Goal: Transaction & Acquisition: Book appointment/travel/reservation

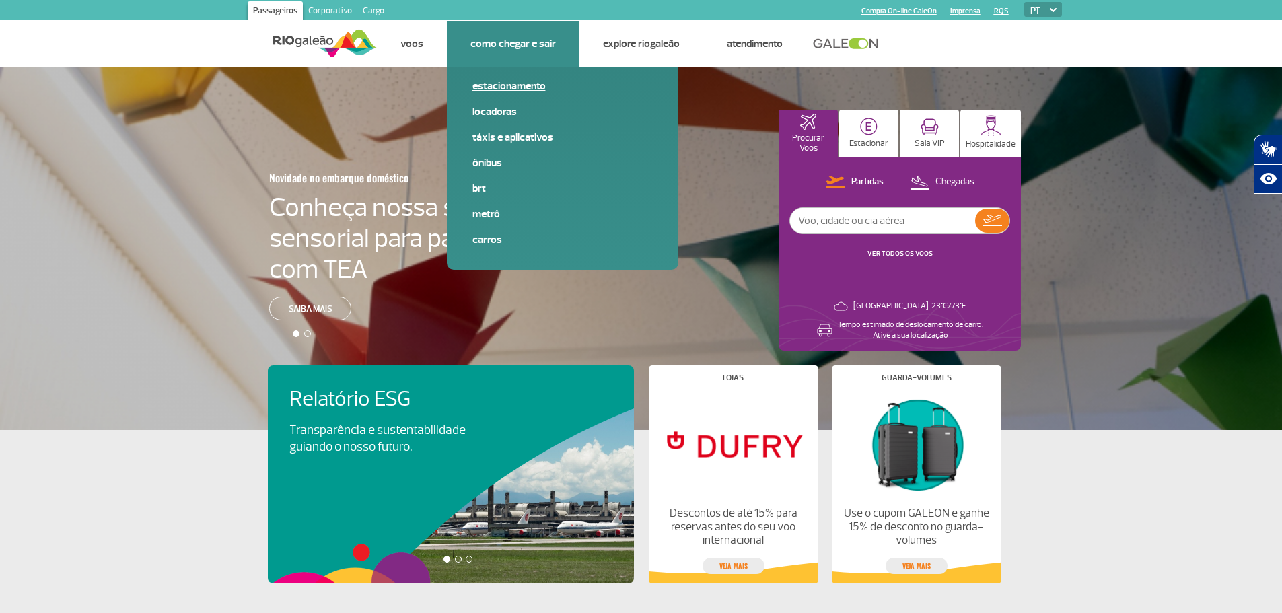
click at [513, 83] on link "Estacionamento" at bounding box center [562, 86] width 180 height 15
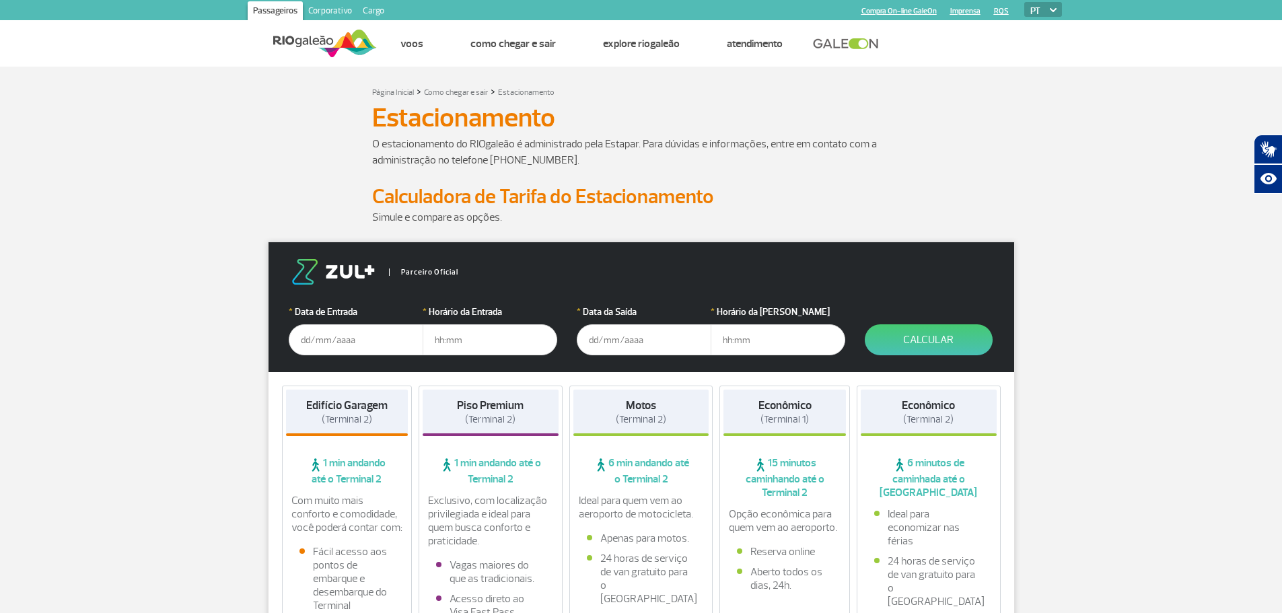
scroll to position [67, 0]
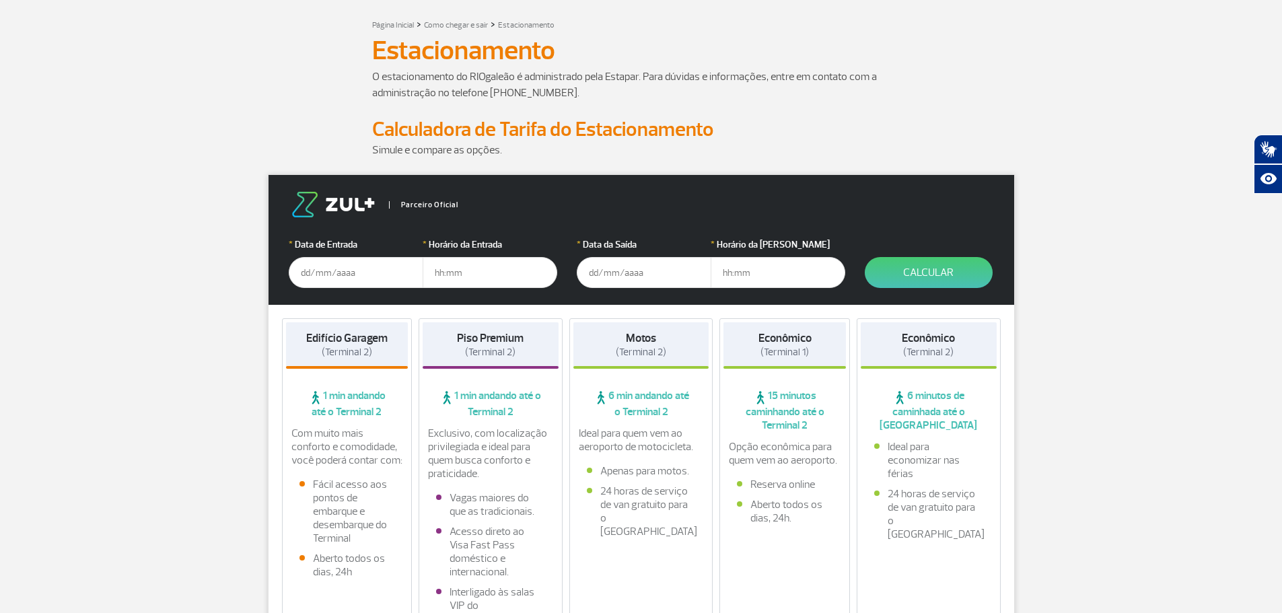
click at [315, 275] on input "text" at bounding box center [356, 272] width 135 height 31
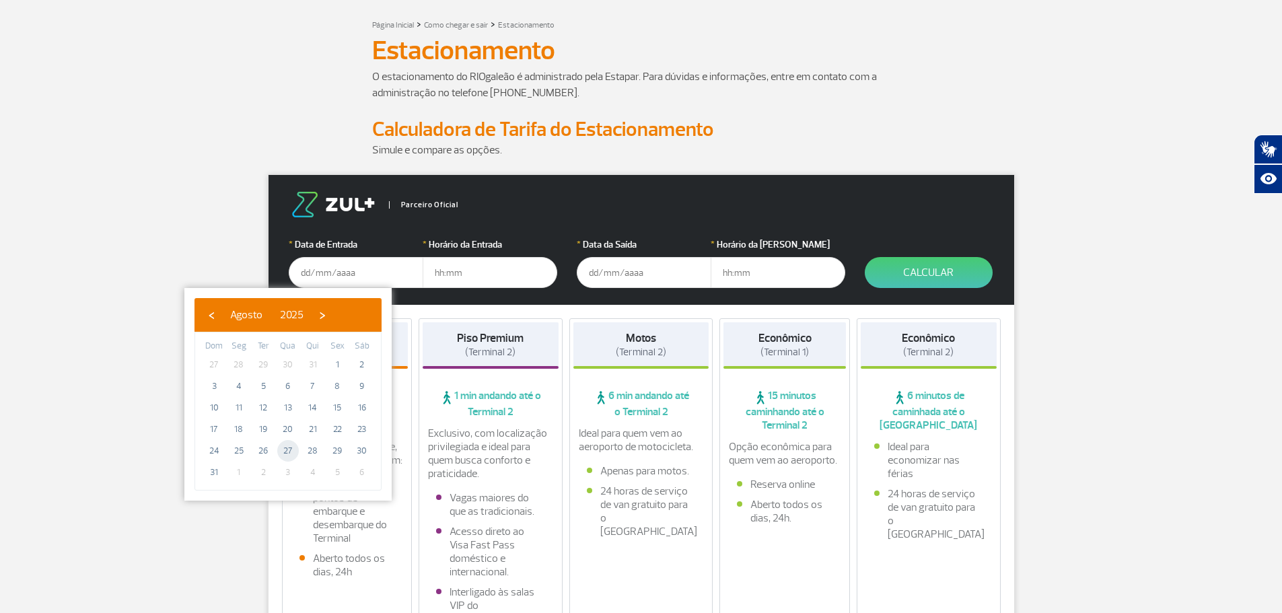
click at [289, 449] on span "27" at bounding box center [288, 451] width 22 height 22
type input "[DATE]"
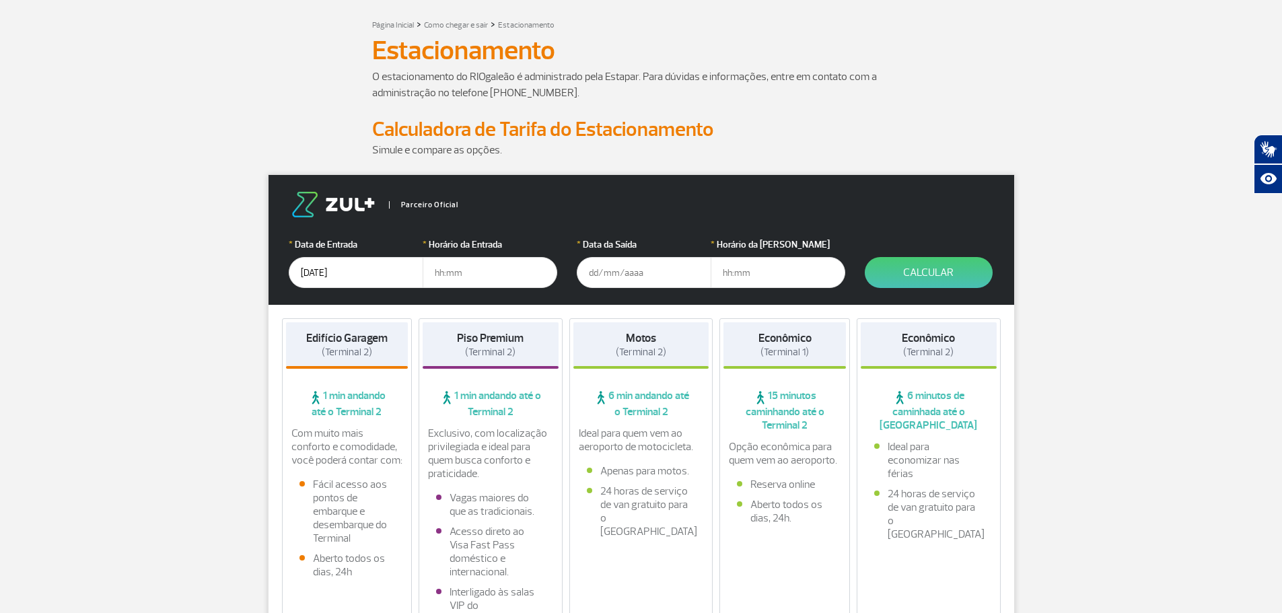
click at [476, 273] on input "text" at bounding box center [490, 272] width 135 height 31
type input "17:00"
click at [620, 281] on input "text" at bounding box center [644, 272] width 135 height 31
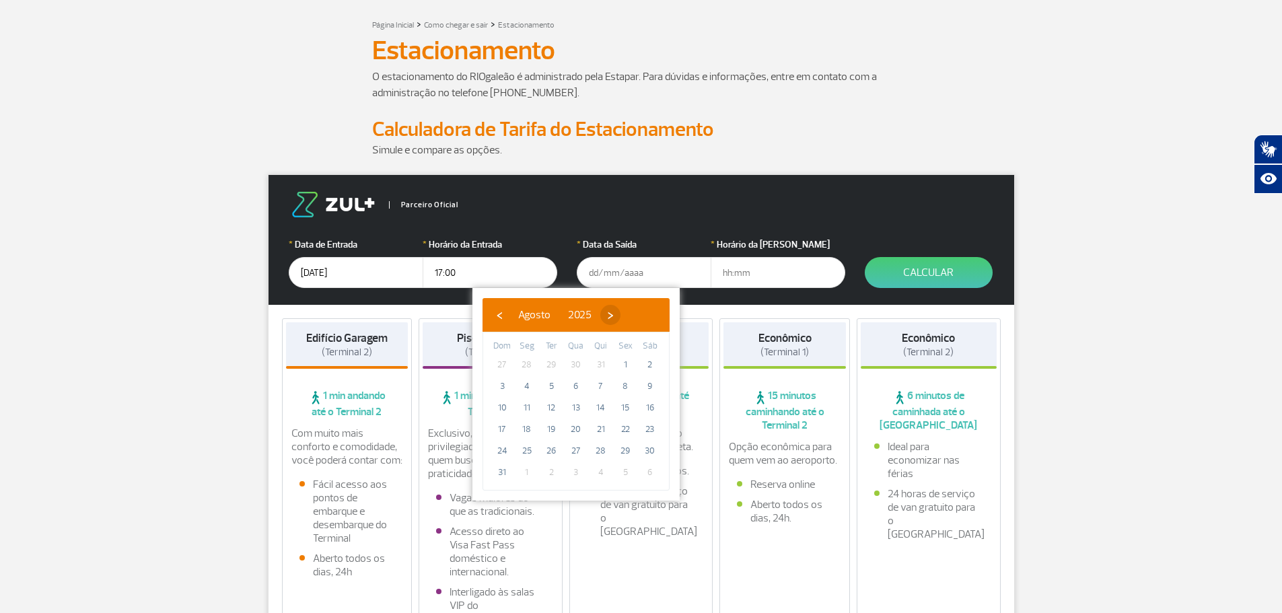
click at [620, 319] on span "›" at bounding box center [610, 315] width 20 height 20
click at [605, 391] on span "11" at bounding box center [601, 386] width 22 height 22
type input "[DATE]"
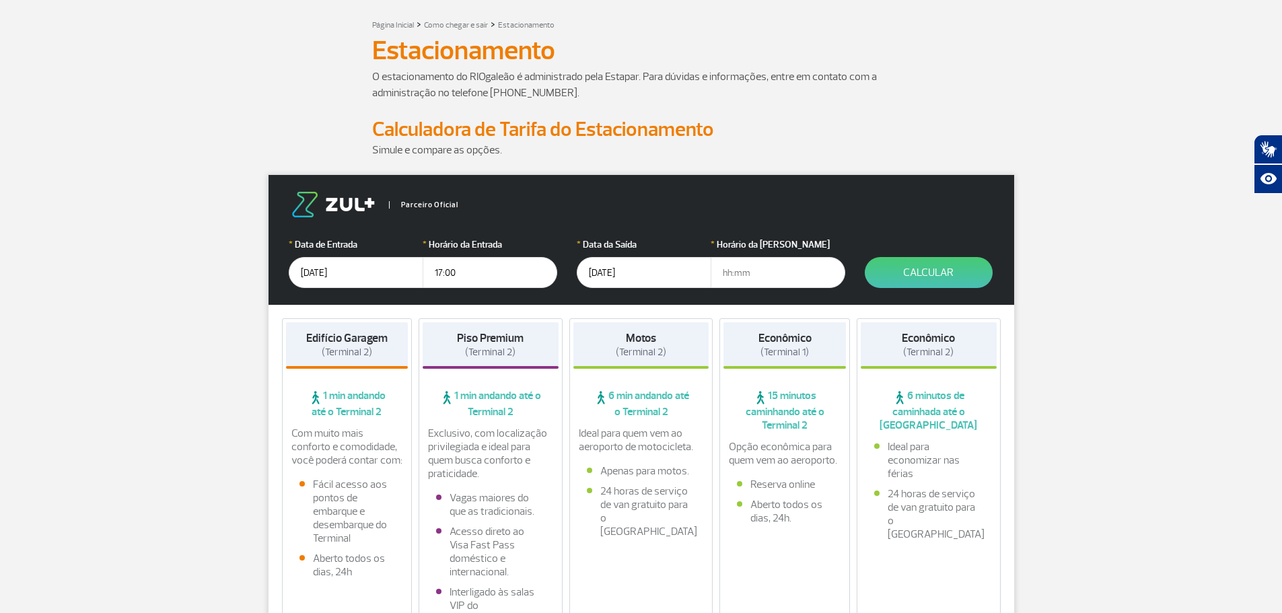
click at [729, 276] on input "text" at bounding box center [778, 272] width 135 height 31
type input "08:00"
click at [906, 272] on button "Calcular" at bounding box center [929, 272] width 128 height 31
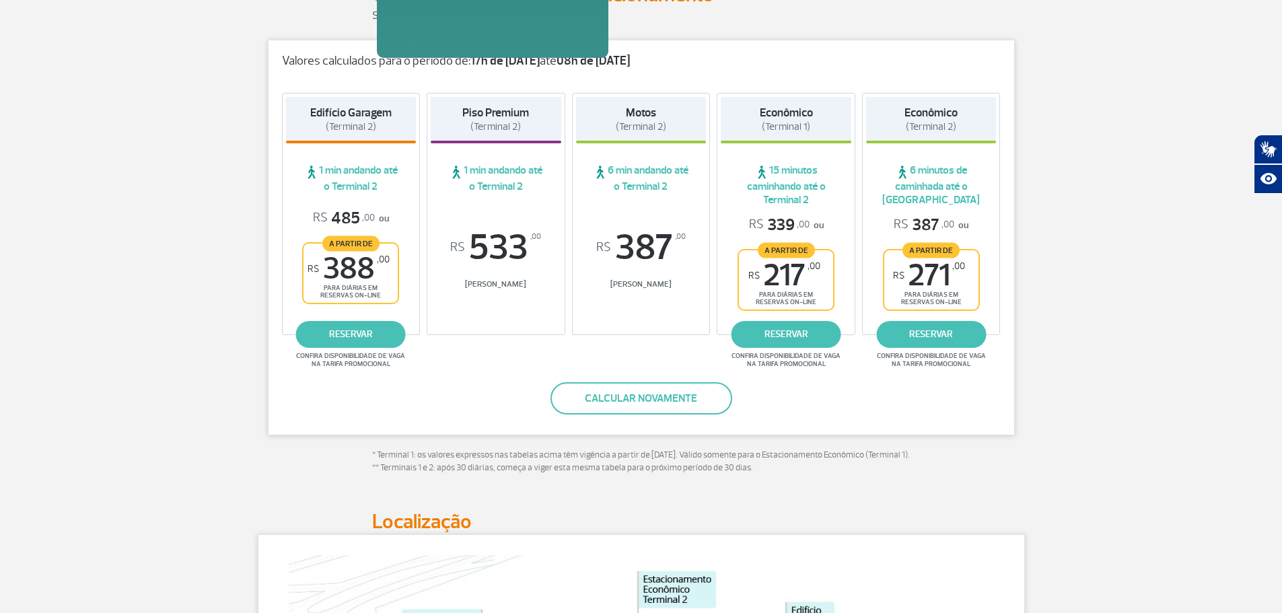
scroll to position [0, 0]
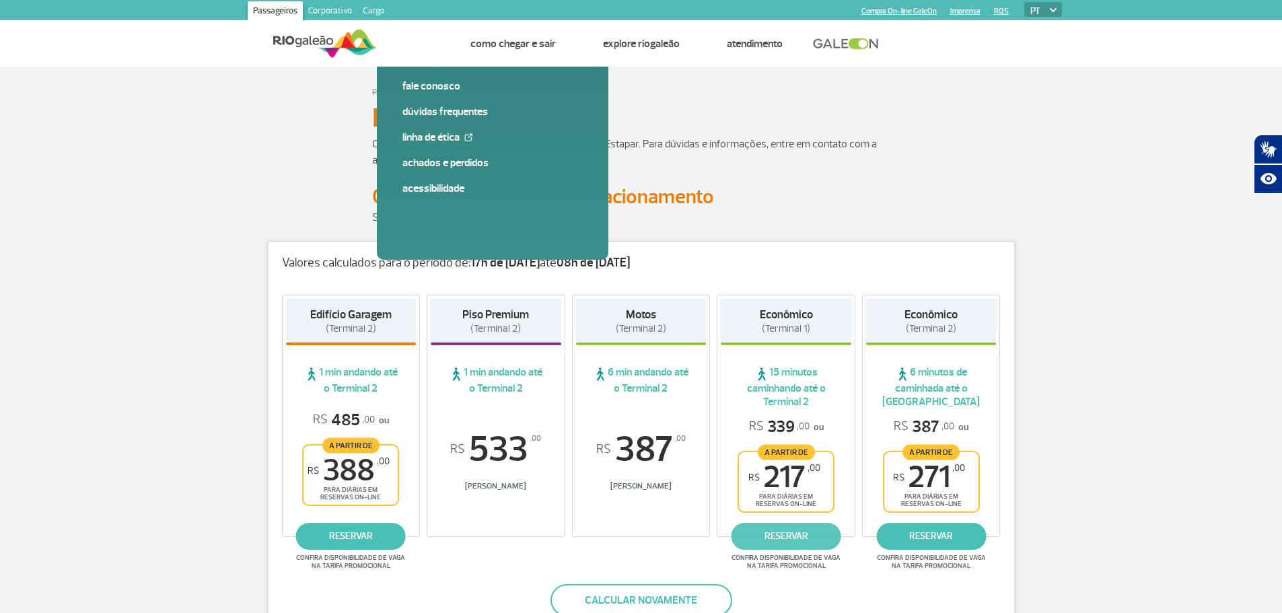
click at [799, 546] on link "reservar" at bounding box center [786, 536] width 110 height 27
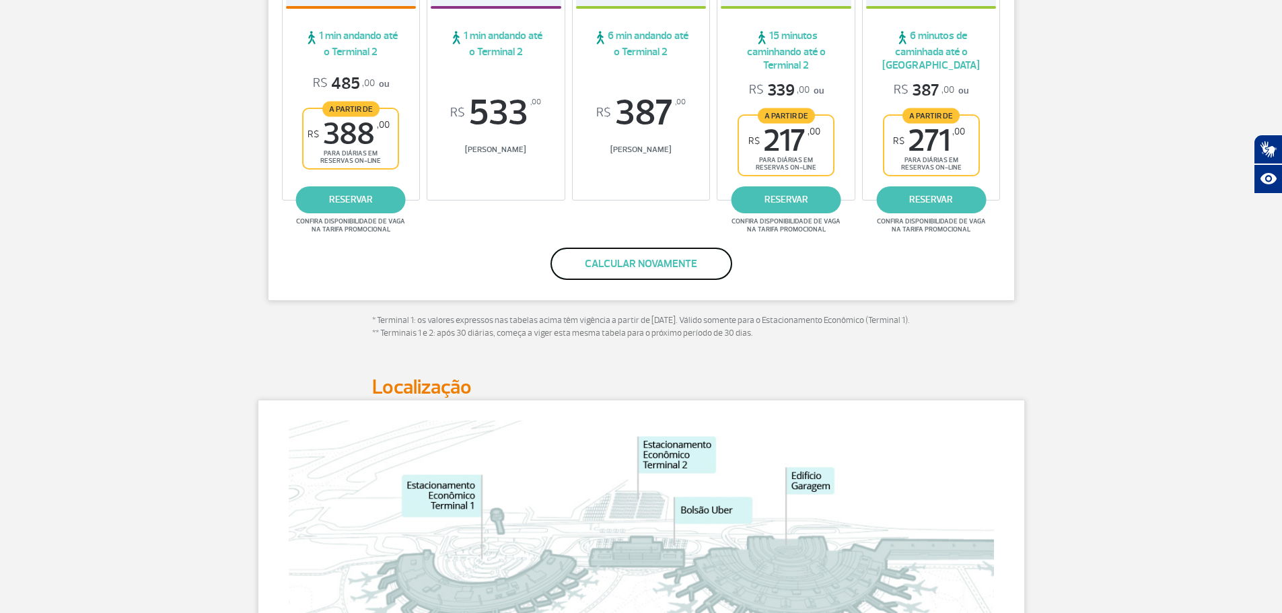
click at [625, 267] on button "Calcular novamente" at bounding box center [641, 264] width 182 height 32
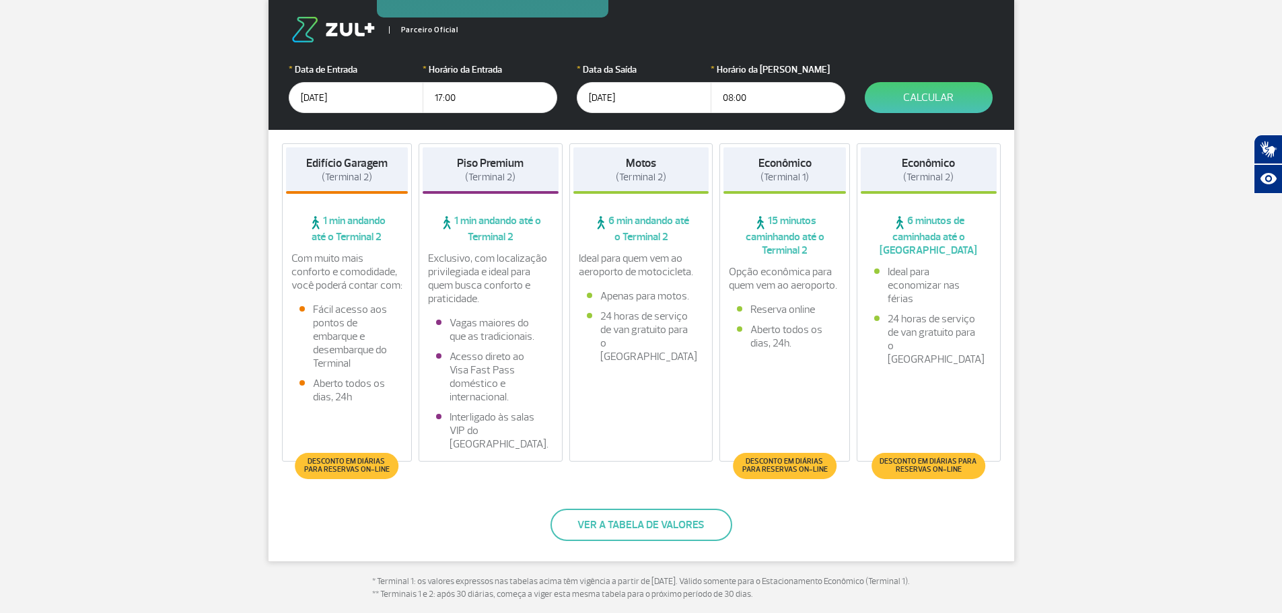
scroll to position [225, 0]
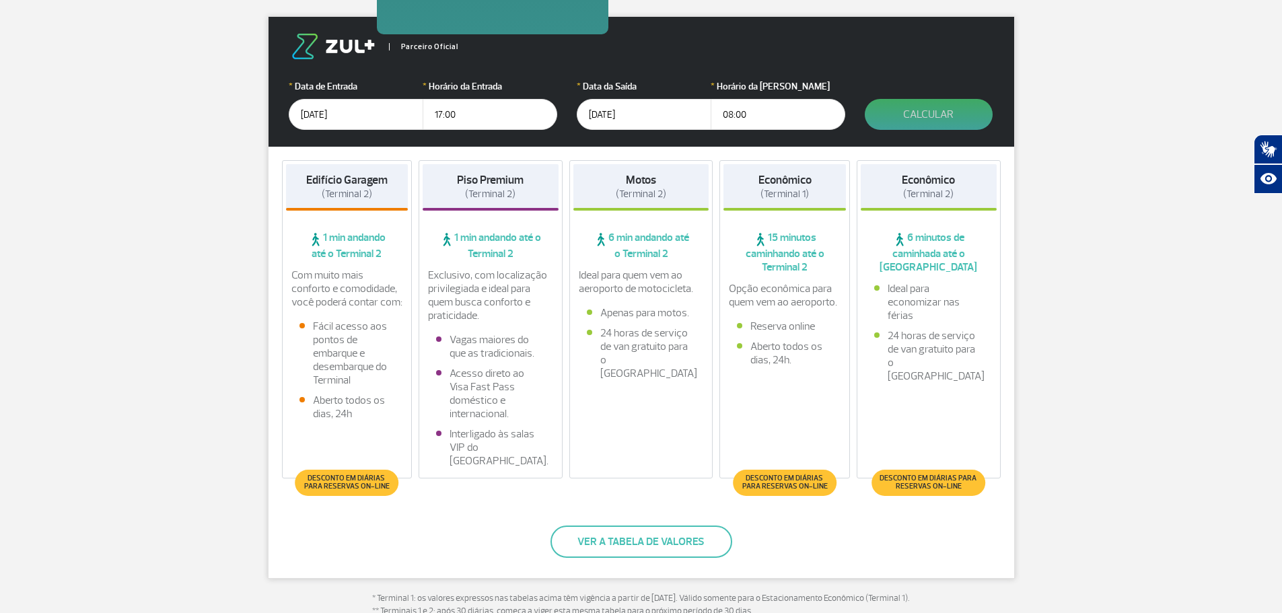
click at [923, 126] on button "Calcular" at bounding box center [929, 114] width 128 height 31
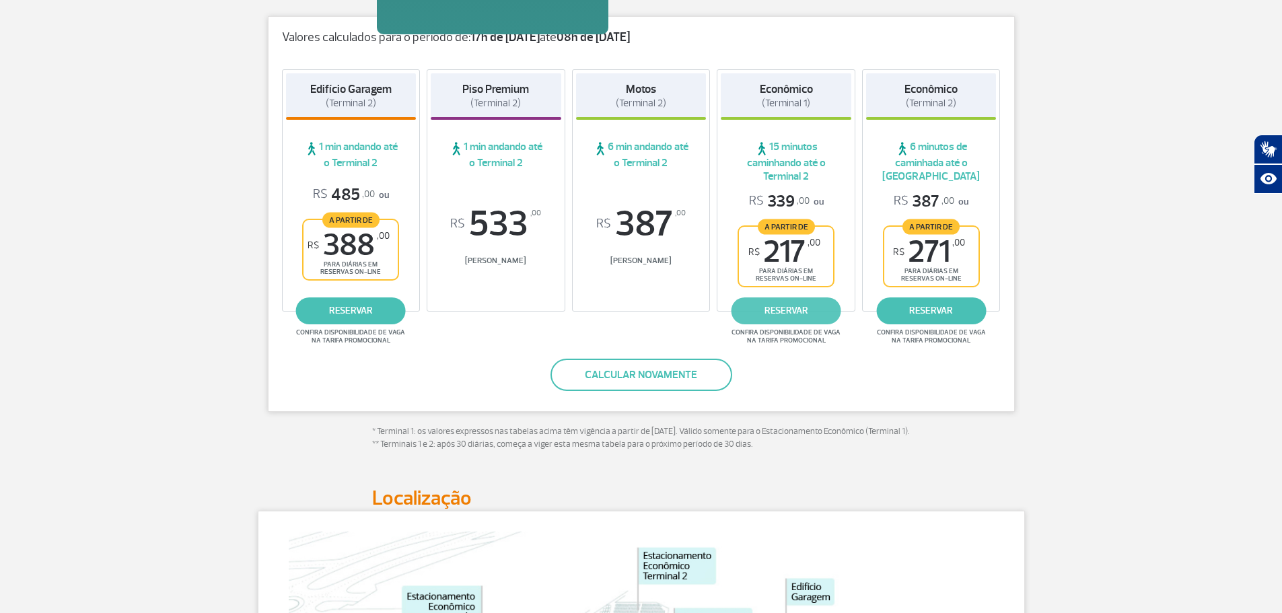
click at [795, 306] on link "reservar" at bounding box center [786, 310] width 110 height 27
drag, startPoint x: 912, startPoint y: 250, endPoint x: 966, endPoint y: 248, distance: 53.2
click at [966, 248] on div "A partir de R$ 271 ,00 para diárias em reservas on-line" at bounding box center [931, 256] width 97 height 62
click at [995, 264] on div "R$ 387 ,00 ou A partir de R$ 271 ,00 para diárias em reservas on-line" at bounding box center [931, 239] width 131 height 96
drag, startPoint x: 912, startPoint y: 250, endPoint x: 968, endPoint y: 250, distance: 55.2
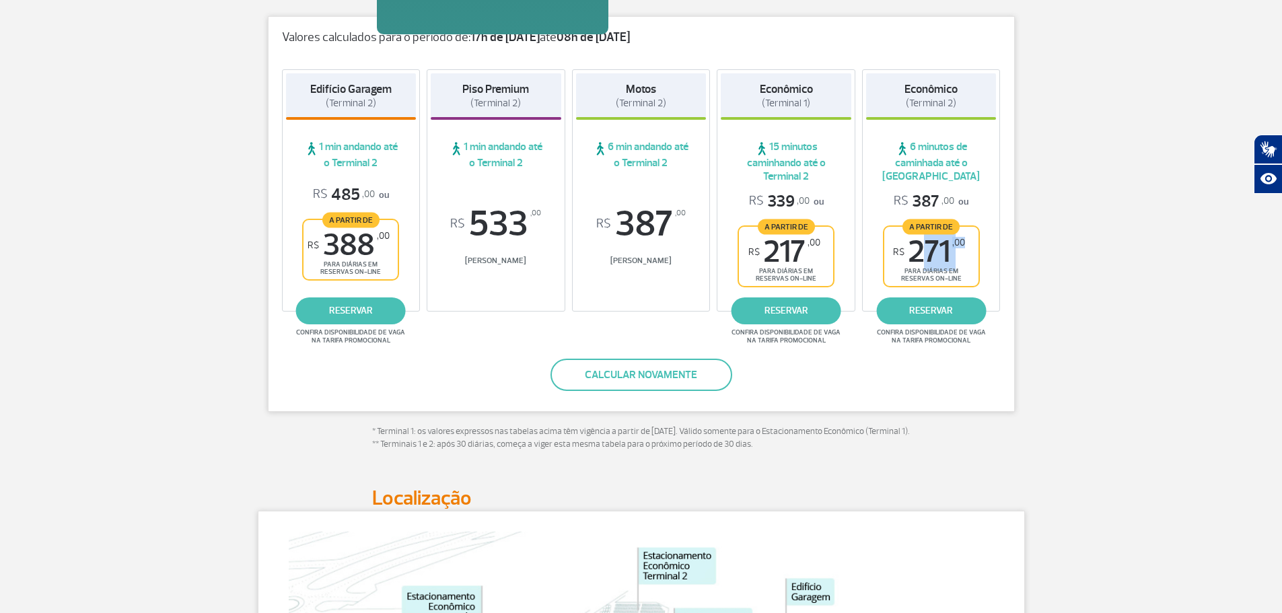
click at [968, 250] on div "A partir de R$ 271 ,00 para diárias em reservas on-line" at bounding box center [931, 256] width 97 height 62
click at [1005, 242] on div "[GEOGRAPHIC_DATA] (Terminal 2) 1 min andando até o Terminal 2 R$ 485 ,00 ou A p…" at bounding box center [641, 194] width 746 height 276
drag, startPoint x: 910, startPoint y: 248, endPoint x: 966, endPoint y: 247, distance: 55.9
click at [966, 247] on div "A partir de R$ 271 ,00 para diárias em reservas on-line" at bounding box center [931, 256] width 97 height 62
click at [991, 234] on div "R$ 387 ,00 ou A partir de R$ 271 ,00 para diárias em reservas on-line" at bounding box center [931, 239] width 131 height 96
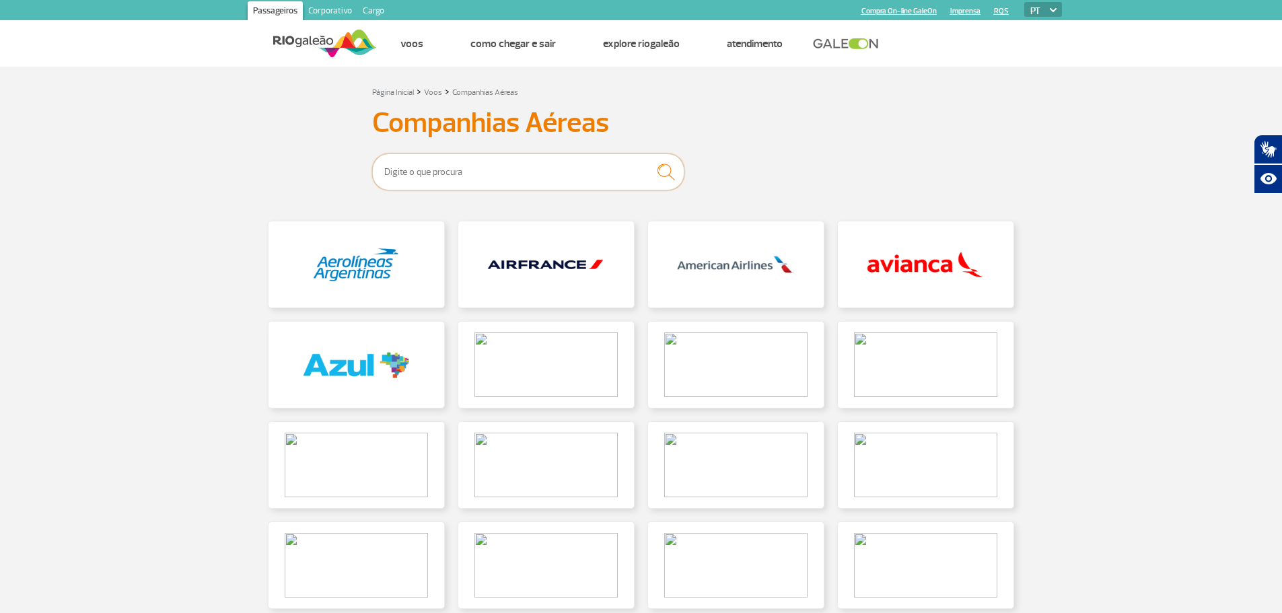
click at [532, 172] on input "text" at bounding box center [528, 171] width 312 height 37
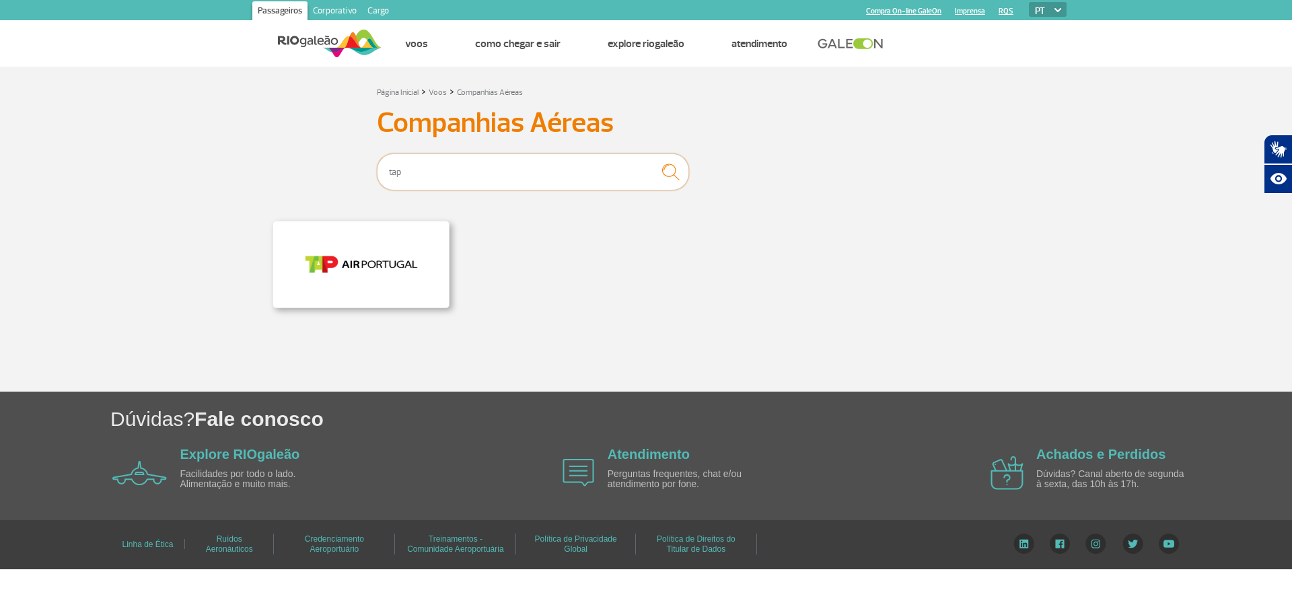
type input "tap"
click at [398, 281] on link at bounding box center [361, 264] width 176 height 86
